Goal: Book appointment/travel/reservation

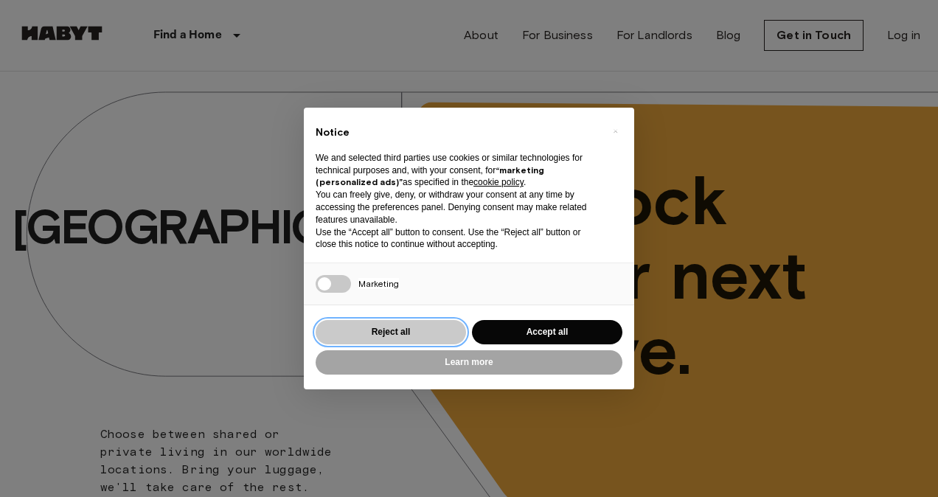
click at [342, 336] on button "Reject all" at bounding box center [391, 332] width 150 height 24
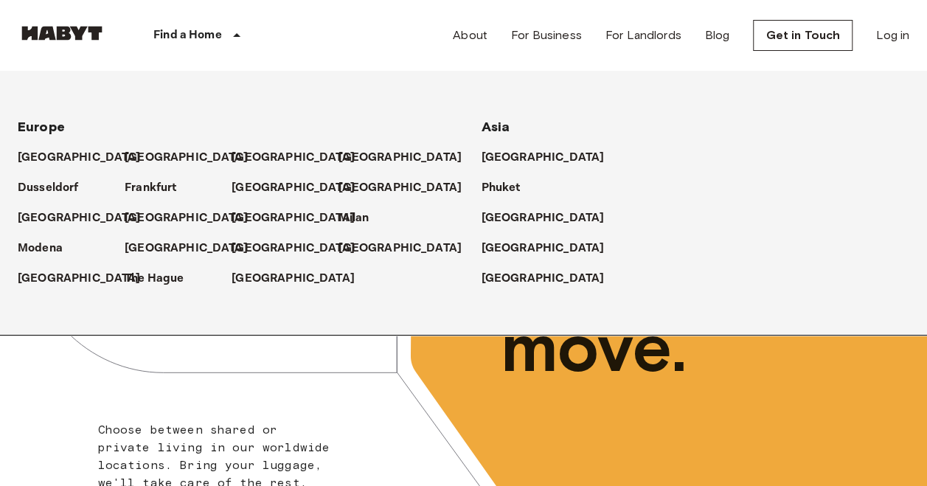
click at [232, 37] on icon at bounding box center [237, 36] width 18 height 18
click at [152, 215] on p "[GEOGRAPHIC_DATA]" at bounding box center [189, 218] width 123 height 18
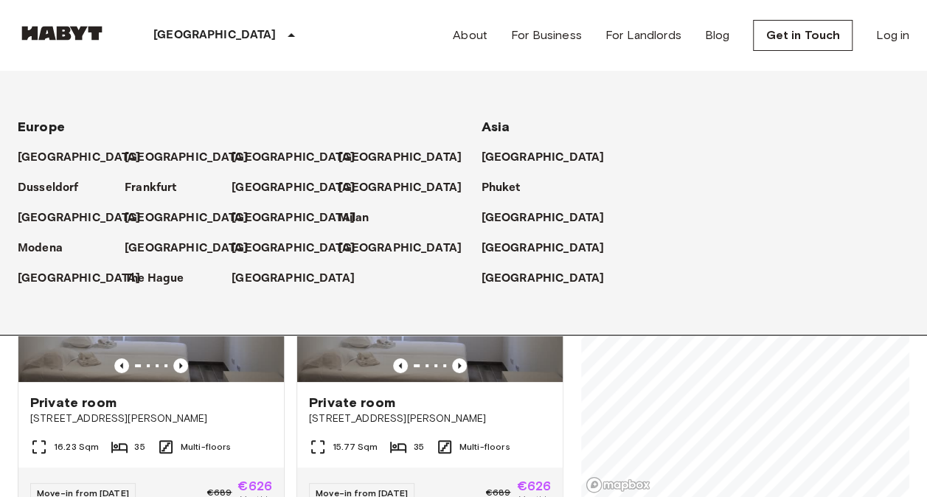
click at [564, 363] on div "Private rooms and apartments for rent in [GEOGRAPHIC_DATA] Move-in date ​ Move-…" at bounding box center [464, 285] width 892 height 426
click at [282, 31] on icon at bounding box center [291, 36] width 18 height 18
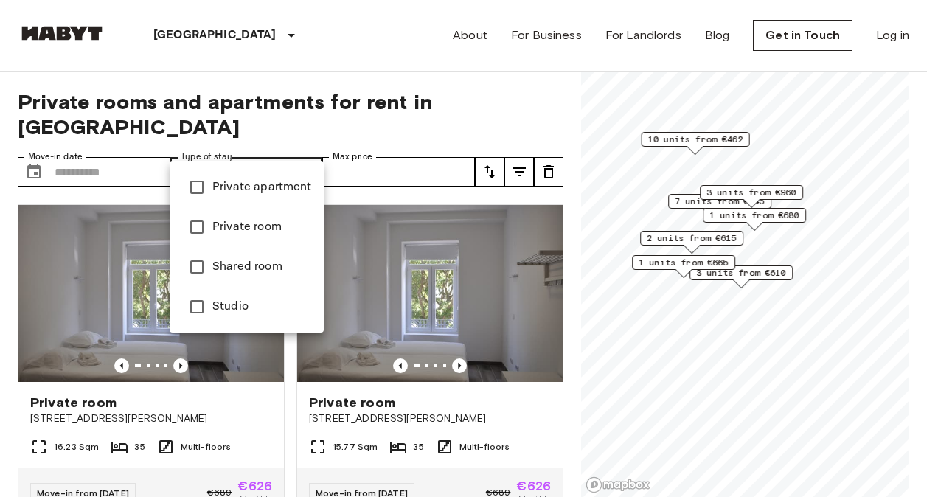
type input "**********"
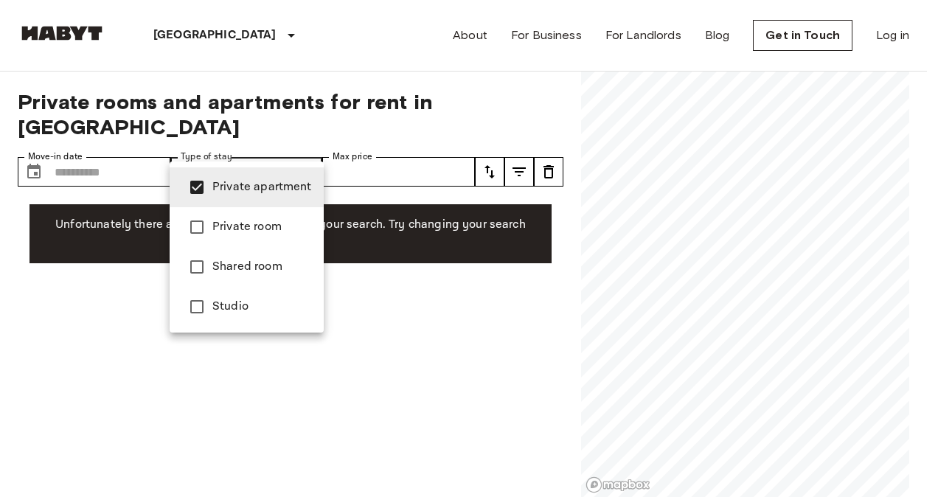
click at [130, 147] on div at bounding box center [469, 248] width 938 height 497
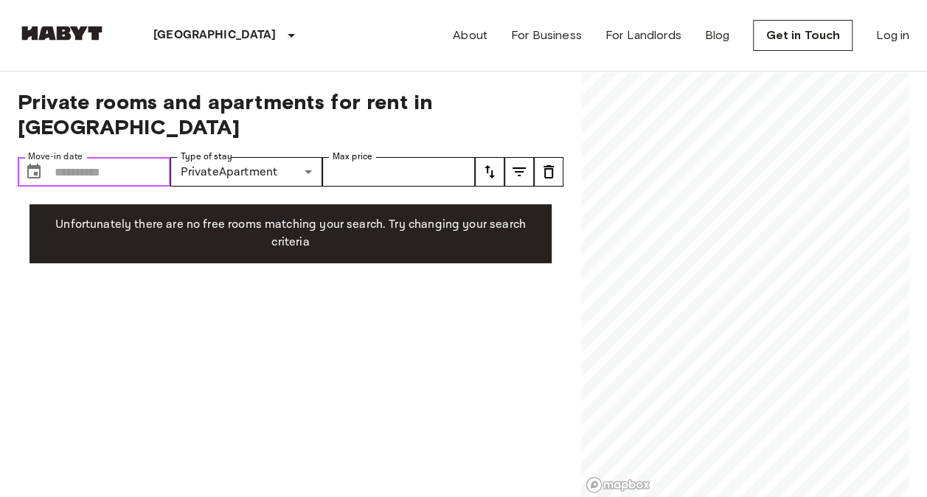
click at [87, 157] on input "Move-in date" at bounding box center [113, 171] width 116 height 29
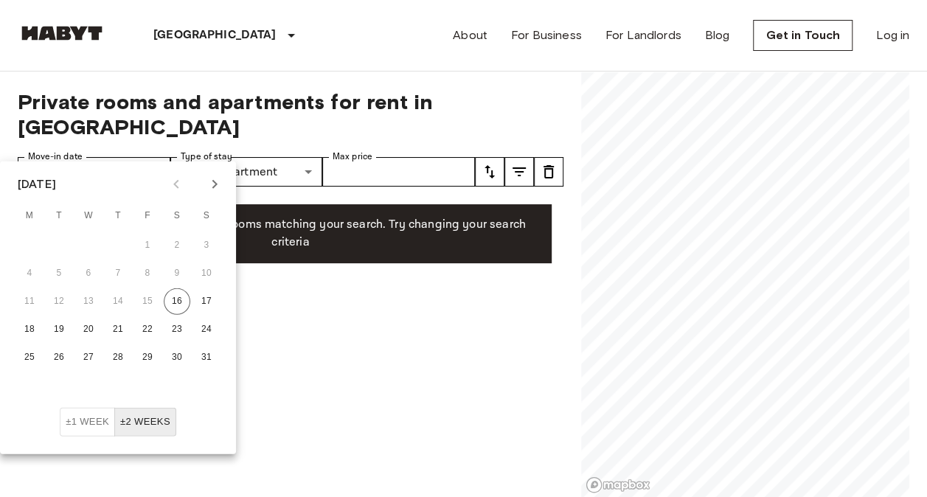
click at [218, 177] on icon "Next month" at bounding box center [215, 185] width 18 height 18
click at [170, 184] on icon "Previous month" at bounding box center [176, 185] width 18 height 18
click at [32, 274] on button "8" at bounding box center [29, 273] width 27 height 27
type input "**********"
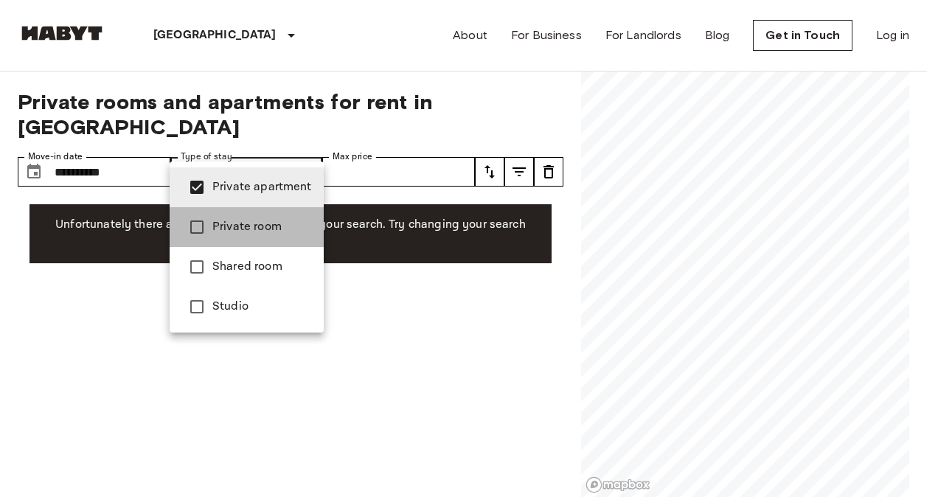
click at [256, 233] on span "Private room" at bounding box center [262, 227] width 100 height 18
type input "**********"
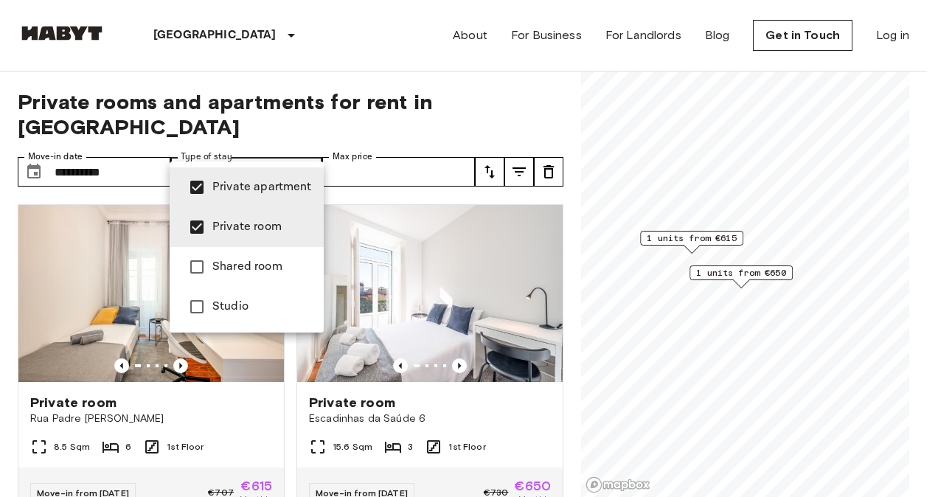
click at [6, 285] on div at bounding box center [469, 248] width 938 height 497
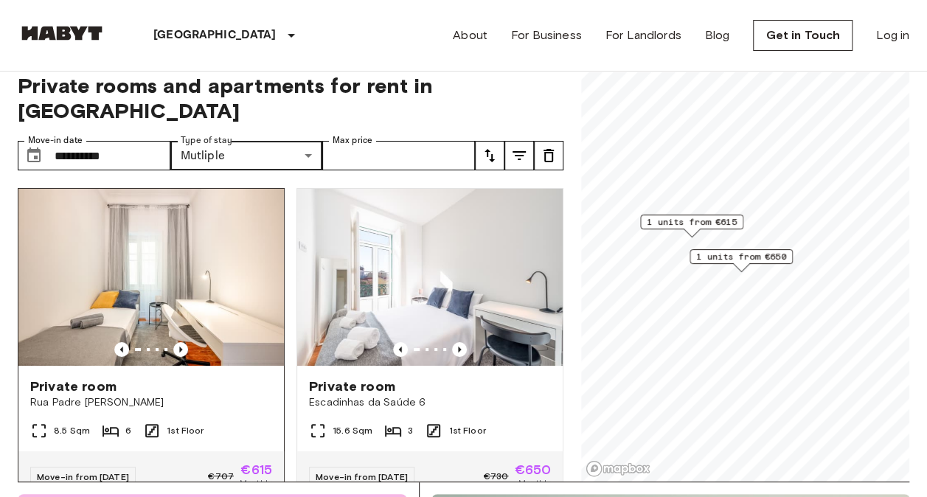
scroll to position [44, 0]
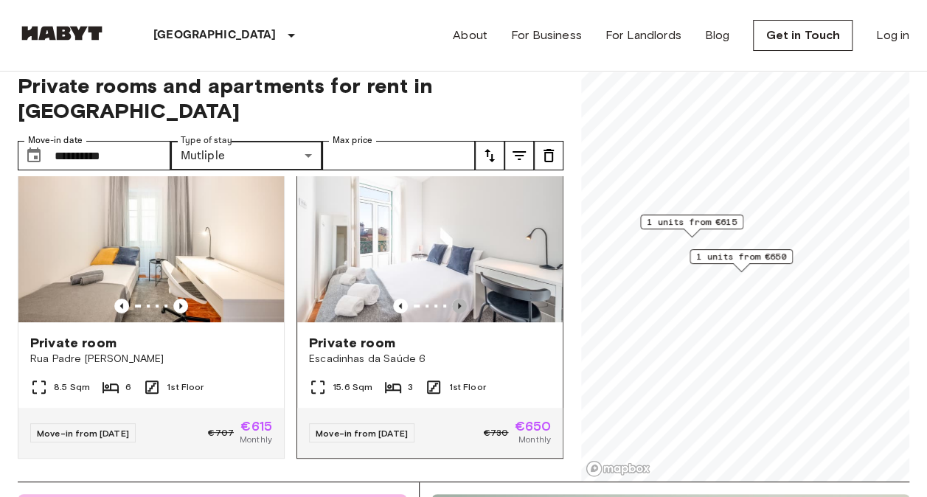
click at [453, 299] on icon "Previous image" at bounding box center [459, 306] width 15 height 15
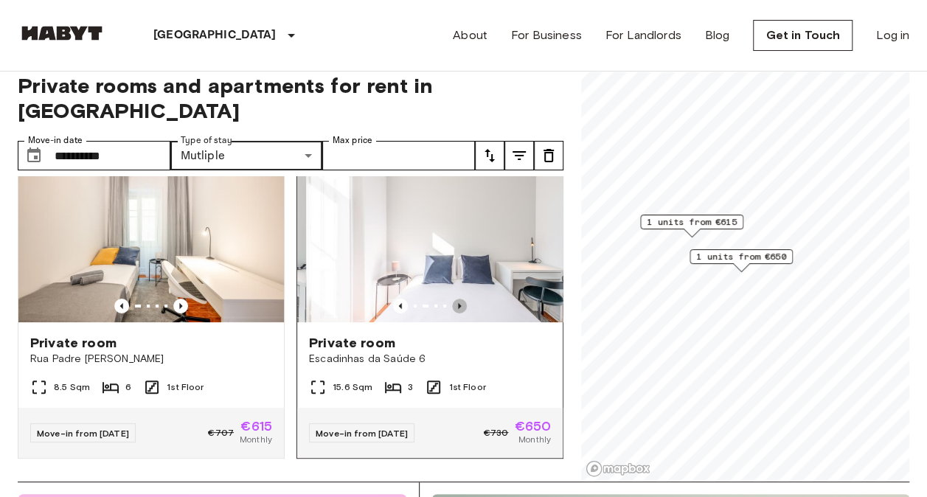
click at [453, 299] on icon "Previous image" at bounding box center [459, 306] width 15 height 15
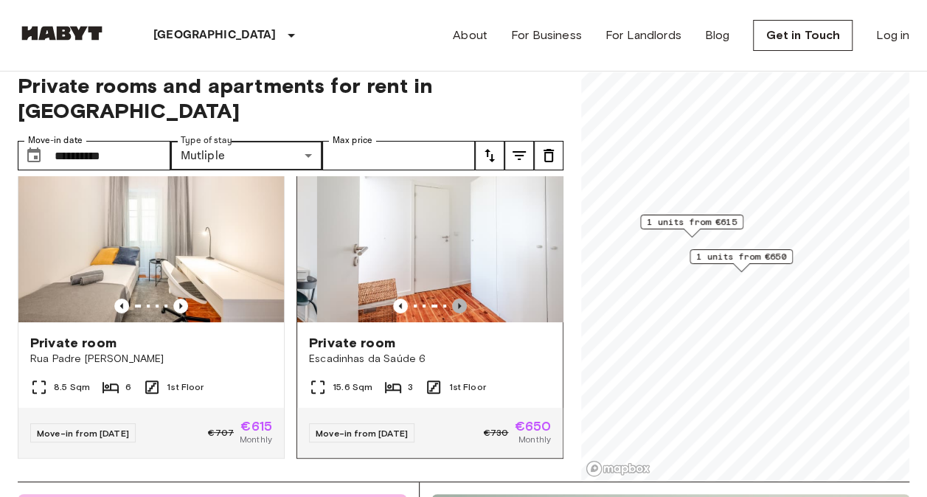
click at [453, 299] on icon "Previous image" at bounding box center [459, 306] width 15 height 15
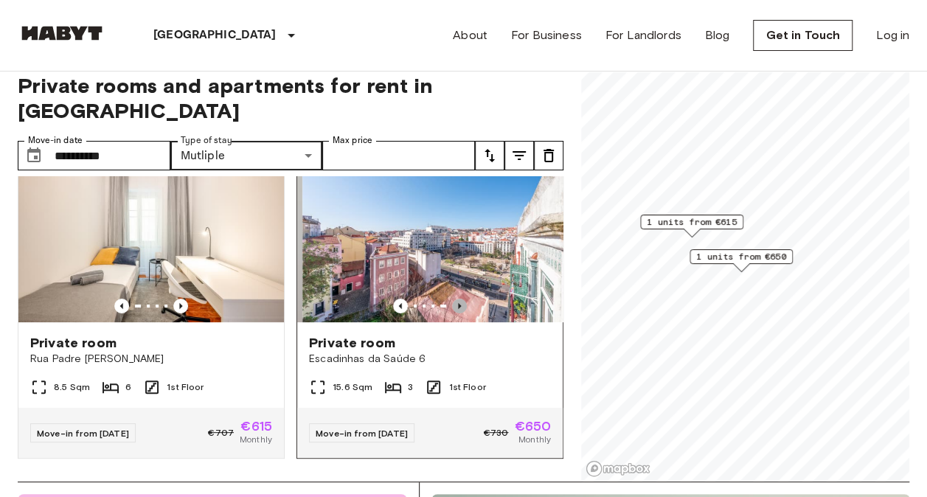
click at [453, 299] on icon "Previous image" at bounding box center [459, 306] width 15 height 15
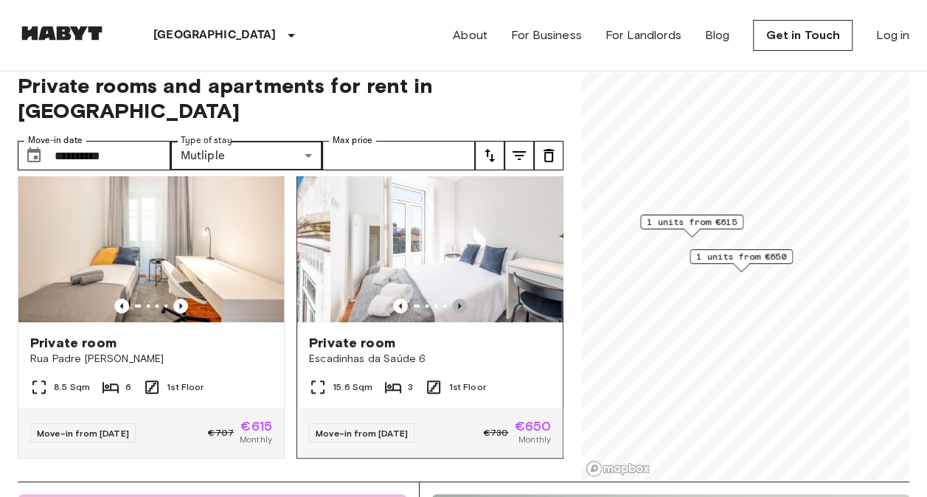
click at [453, 299] on icon "Previous image" at bounding box center [459, 306] width 15 height 15
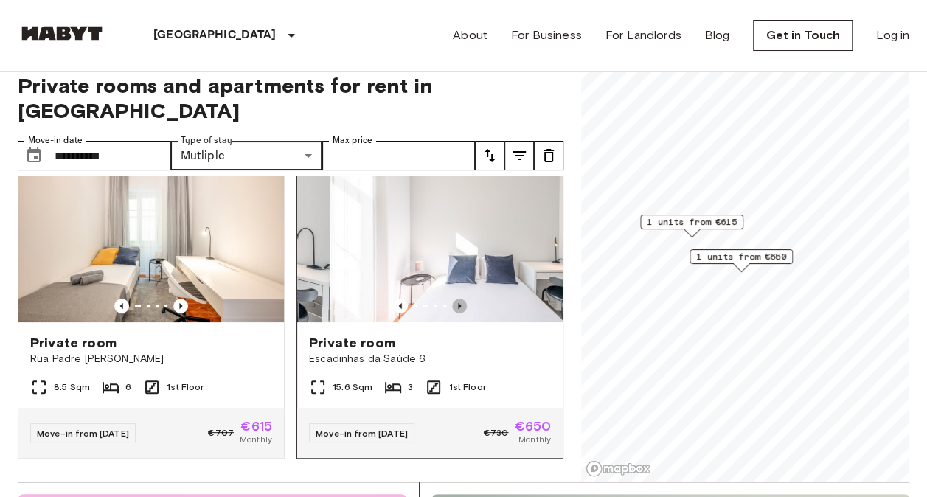
click at [453, 299] on icon "Previous image" at bounding box center [459, 306] width 15 height 15
